Goal: Task Accomplishment & Management: Use online tool/utility

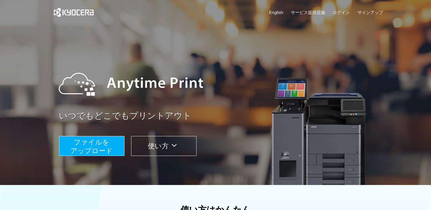
click at [109, 141] on button "ファイルを ​​アップロード" at bounding box center [92, 146] width 66 height 20
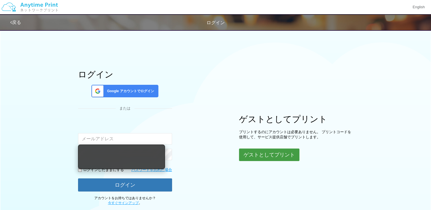
click at [279, 160] on button "ゲストとしてプリント" at bounding box center [269, 155] width 60 height 13
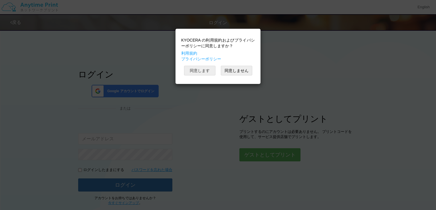
click at [210, 68] on button "同意します" at bounding box center [199, 71] width 31 height 10
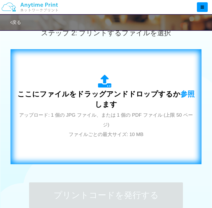
scroll to position [200, 0]
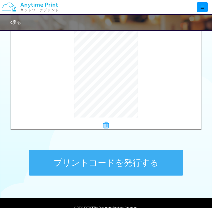
click at [102, 175] on button "プリントコードを発行する" at bounding box center [106, 163] width 154 height 26
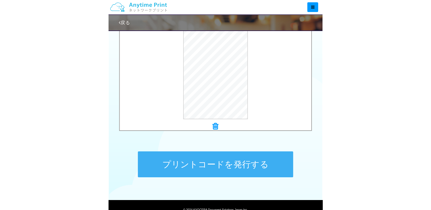
scroll to position [0, 0]
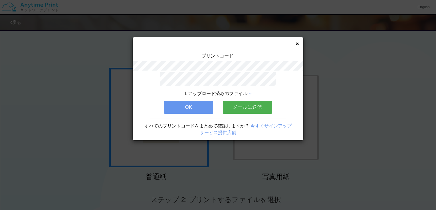
click at [233, 104] on button "メールに送信" at bounding box center [247, 107] width 49 height 13
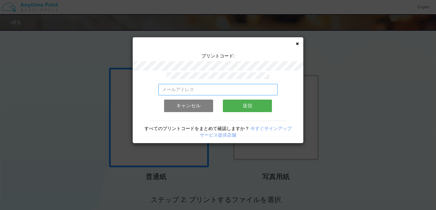
click at [193, 88] on input "email" at bounding box center [217, 89] width 119 height 11
click at [205, 87] on input "[EMAIL_ADDRESS][DOMAIN_NAME]" at bounding box center [217, 89] width 119 height 11
click at [207, 88] on input "[EMAIL_ADDRESS][DOMAIN_NAME]" at bounding box center [217, 89] width 119 height 11
click at [206, 87] on input "[EMAIL_ADDRESS][DOMAIN_NAME]" at bounding box center [217, 89] width 119 height 11
type input "[EMAIL_ADDRESS][DOMAIN_NAME]"
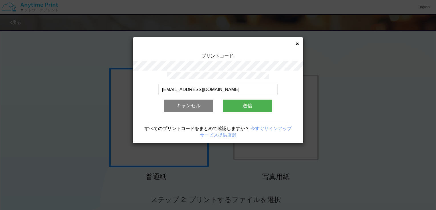
click at [239, 100] on button "送信" at bounding box center [247, 106] width 49 height 13
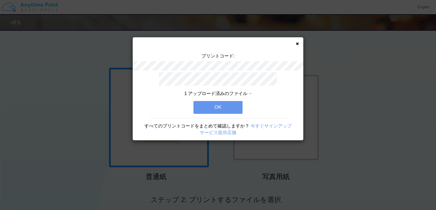
click at [231, 107] on button "OK" at bounding box center [217, 107] width 49 height 13
